Goal: Task Accomplishment & Management: Complete application form

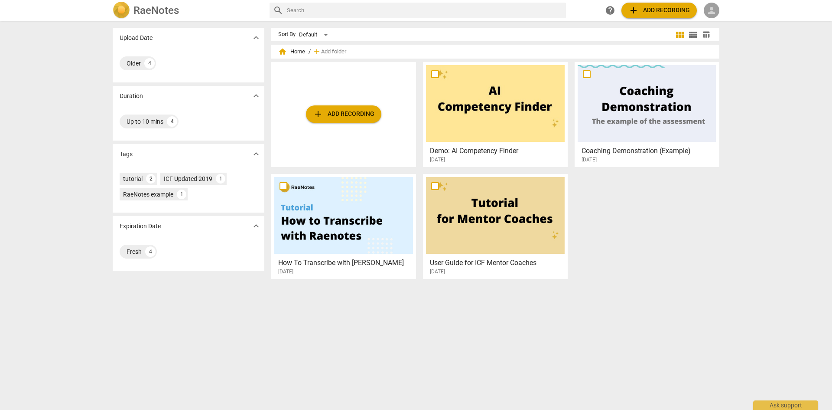
click at [711, 9] on span "person" at bounding box center [711, 10] width 10 height 10
click at [758, 95] on div at bounding box center [416, 205] width 832 height 410
click at [347, 110] on span "add Add recording" at bounding box center [344, 114] width 62 height 10
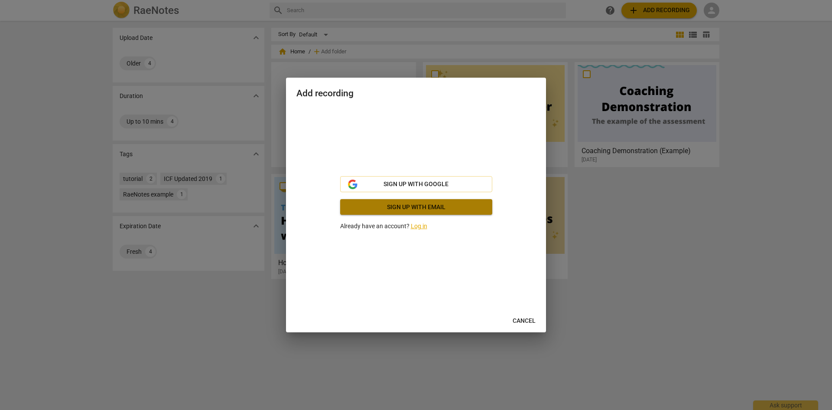
click at [404, 207] on span "Sign up with email" at bounding box center [416, 207] width 138 height 9
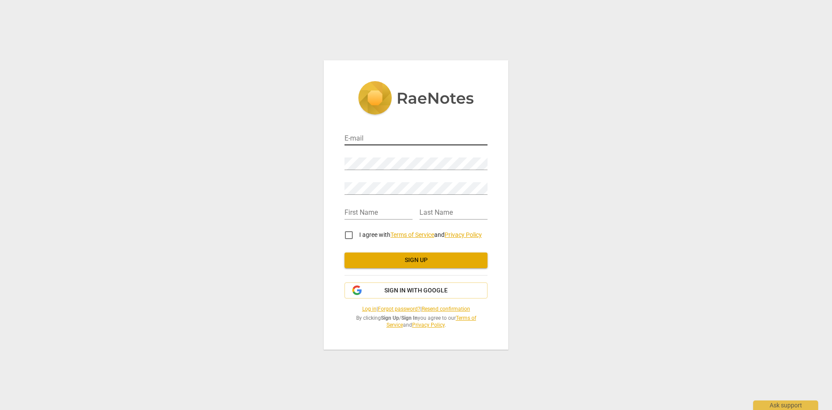
click at [387, 136] on input "email" at bounding box center [416, 139] width 143 height 13
type input "[PERSON_NAME][EMAIL_ADDRESS][DOMAIN_NAME]"
click at [358, 205] on div "First Name" at bounding box center [379, 210] width 68 height 20
click at [351, 215] on input "text" at bounding box center [379, 213] width 68 height 13
type input "[PERSON_NAME]"
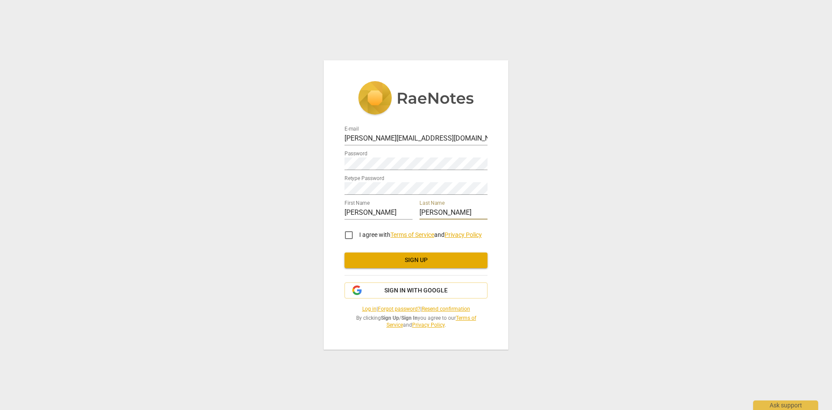
type input "[PERSON_NAME]"
click at [350, 236] on input "I agree with Terms of Service and Privacy Policy" at bounding box center [348, 234] width 21 height 21
checkbox input "true"
click at [415, 259] on span "Sign up" at bounding box center [415, 260] width 129 height 9
